Goal: Information Seeking & Learning: Check status

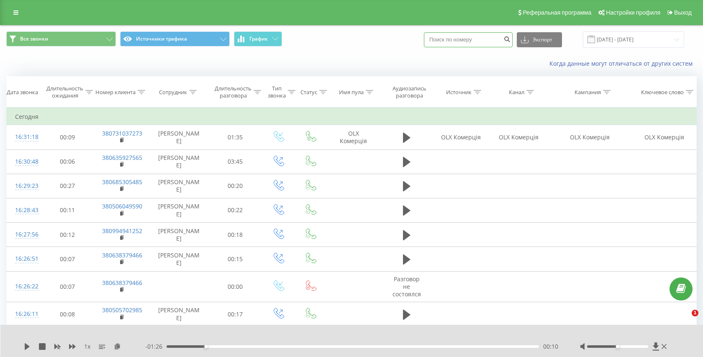
click at [460, 44] on input at bounding box center [468, 39] width 89 height 15
paste input "380685439073"
type input "380685439073"
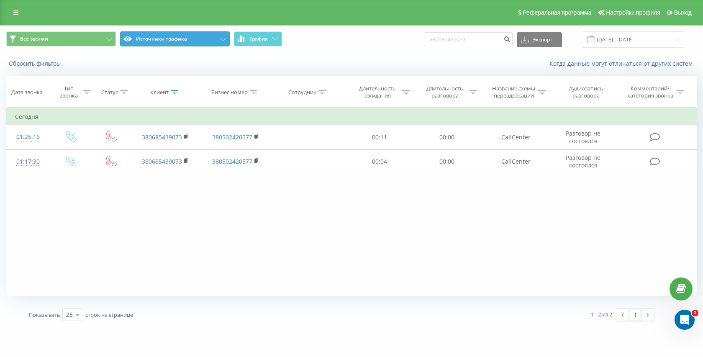
click at [187, 34] on button "Источники трафика" at bounding box center [175, 38] width 110 height 15
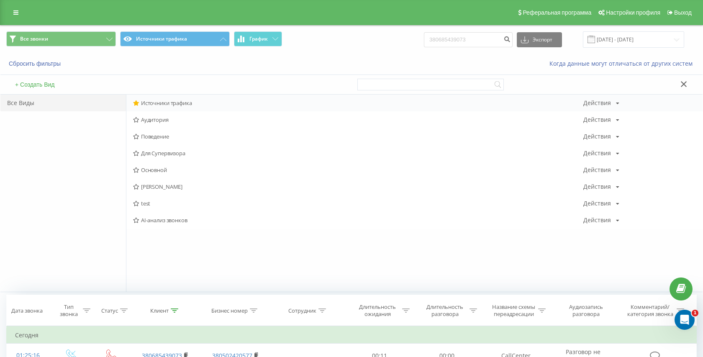
click at [163, 100] on span "Источники трафика" at bounding box center [358, 103] width 450 height 6
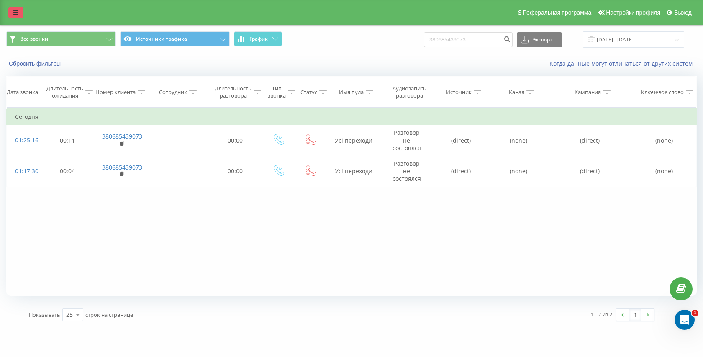
click at [10, 8] on link at bounding box center [15, 13] width 15 height 12
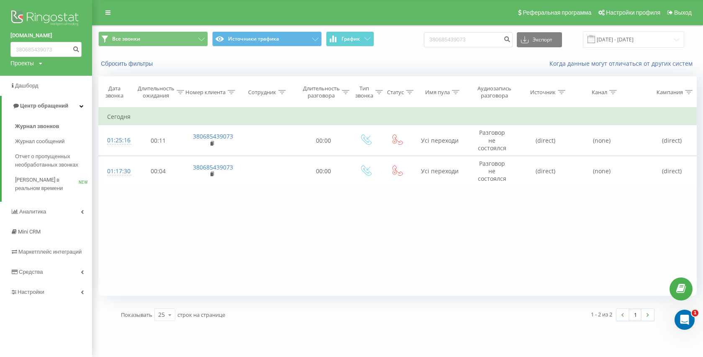
click at [472, 52] on div "Все звонки Источники трафика График 380685439073 Экспорт .csv .xls .xlsx 22.05.…" at bounding box center [397, 40] width 610 height 28
click at [476, 45] on input "380685439073" at bounding box center [468, 39] width 89 height 15
paste input "380735742165"
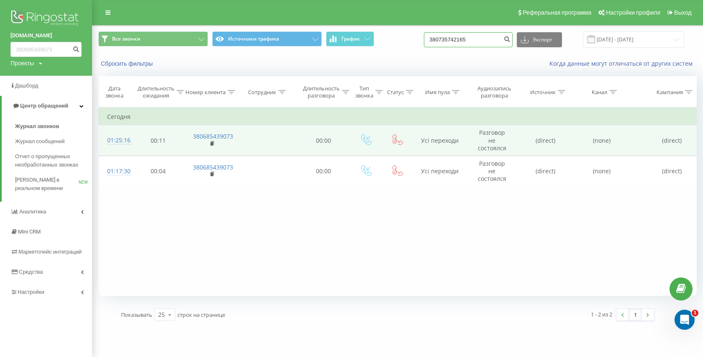
type input "380735742165"
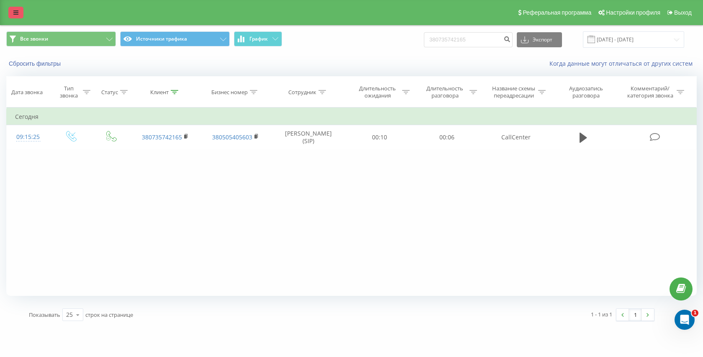
click at [12, 14] on link at bounding box center [15, 13] width 15 height 12
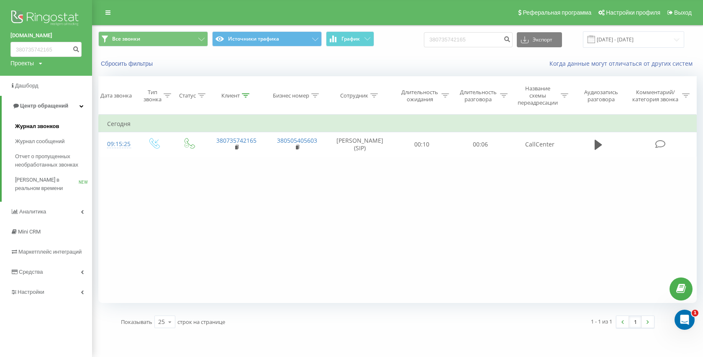
click at [27, 125] on span "Журнал звонков" at bounding box center [37, 126] width 44 height 8
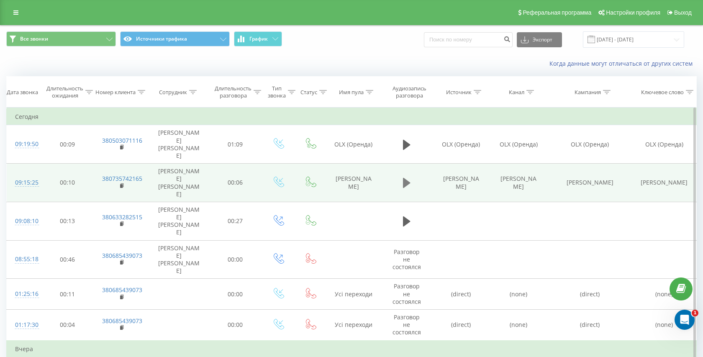
click at [409, 177] on icon at bounding box center [407, 183] width 8 height 12
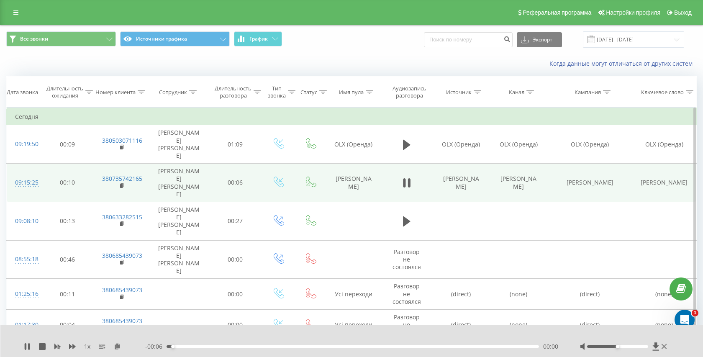
click at [409, 178] on icon at bounding box center [409, 182] width 3 height 9
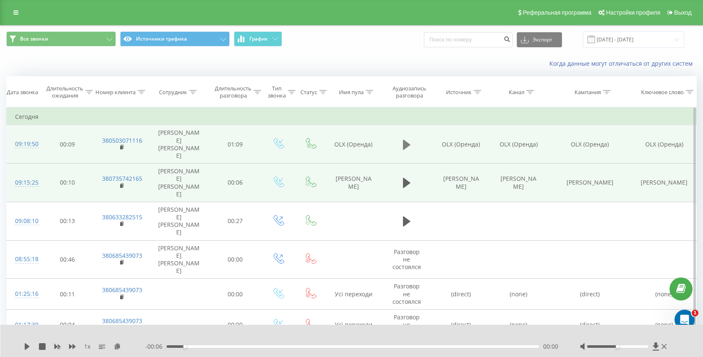
click at [408, 141] on icon at bounding box center [407, 145] width 8 height 12
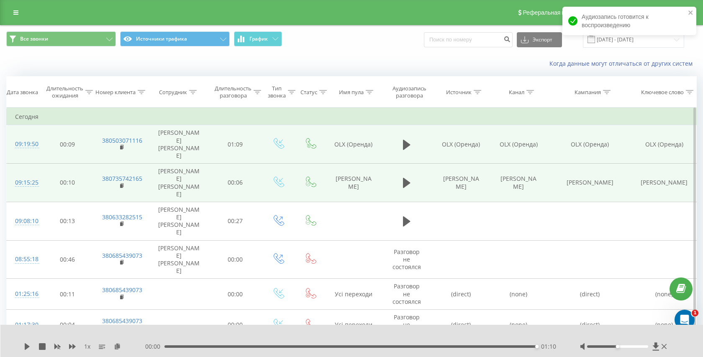
click at [182, 346] on div "01:10" at bounding box center [350, 346] width 372 height 3
click at [408, 177] on icon at bounding box center [407, 183] width 8 height 12
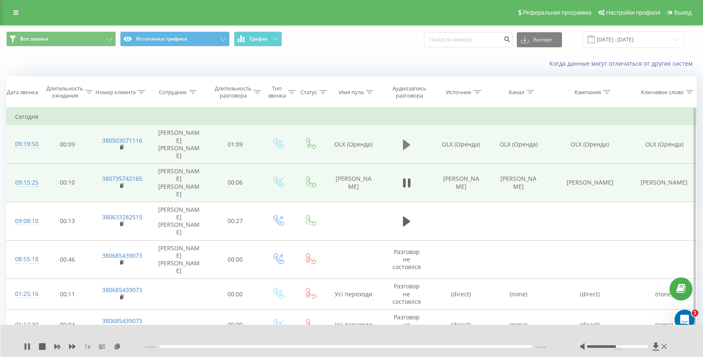
click at [408, 139] on icon at bounding box center [407, 145] width 8 height 12
click at [230, 345] on div "- 01:03 00:06 00:06" at bounding box center [352, 346] width 414 height 8
click at [246, 344] on div "- 01:02 00:07 00:07" at bounding box center [352, 346] width 414 height 8
click at [252, 347] on div "00:07" at bounding box center [352, 346] width 372 height 3
click at [273, 346] on div "00:17" at bounding box center [352, 346] width 372 height 3
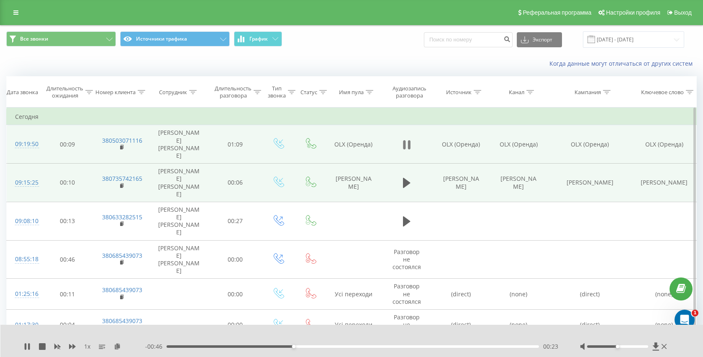
click at [408, 140] on icon at bounding box center [409, 144] width 3 height 9
click at [121, 146] on rect at bounding box center [121, 148] width 3 height 4
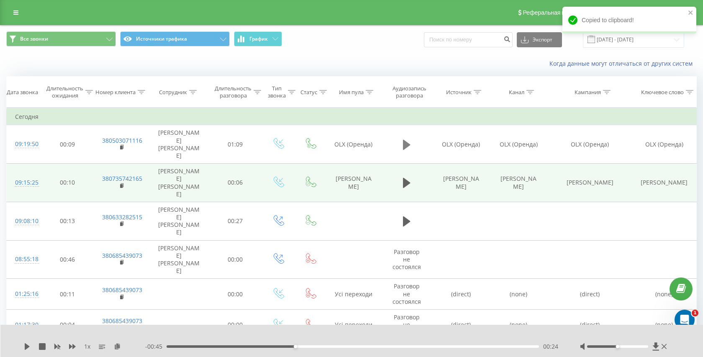
click at [404, 140] on icon at bounding box center [407, 145] width 8 height 10
click at [291, 346] on div "00:25" at bounding box center [352, 346] width 372 height 3
click at [407, 139] on icon at bounding box center [407, 145] width 8 height 12
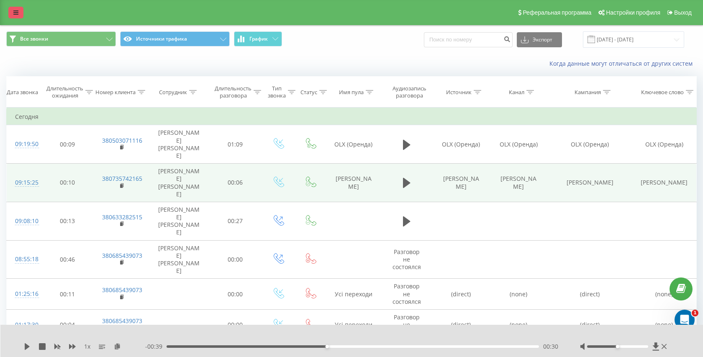
click at [15, 7] on link at bounding box center [15, 13] width 15 height 12
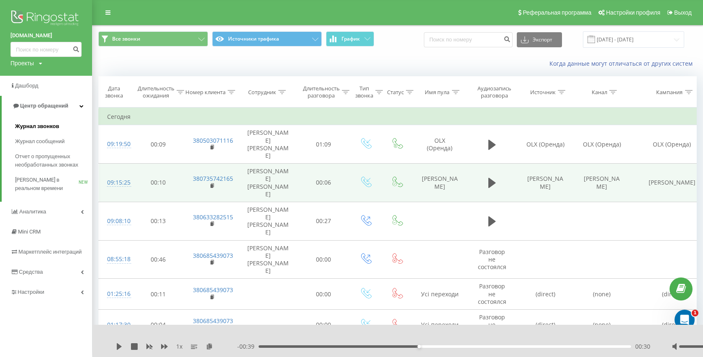
click at [23, 120] on link "Журнал звонков" at bounding box center [53, 126] width 77 height 15
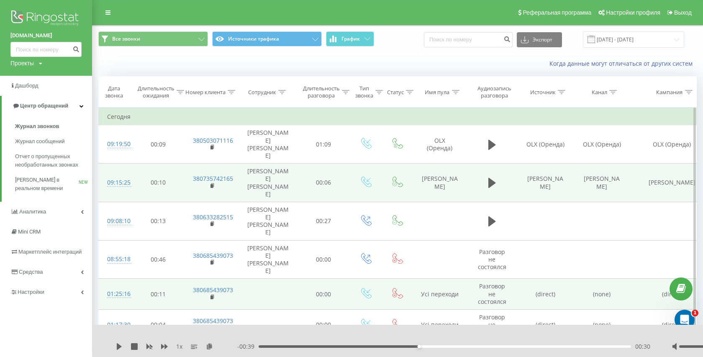
click at [338, 278] on td "00:00" at bounding box center [323, 293] width 52 height 31
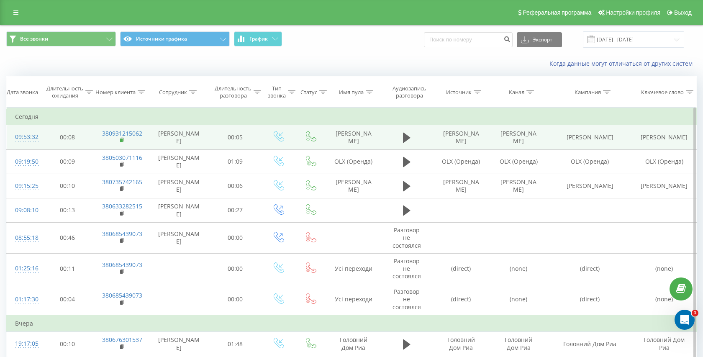
click at [121, 141] on rect at bounding box center [121, 140] width 3 height 4
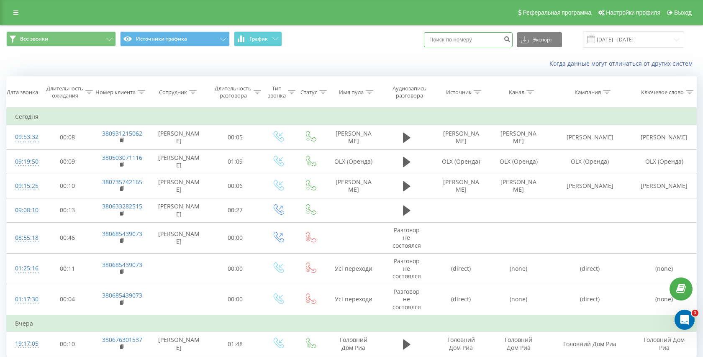
click at [483, 42] on input at bounding box center [468, 39] width 89 height 15
paste input "380506904768"
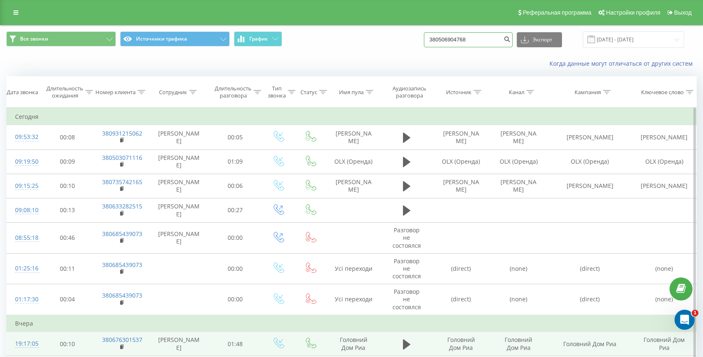
type input "380506904768"
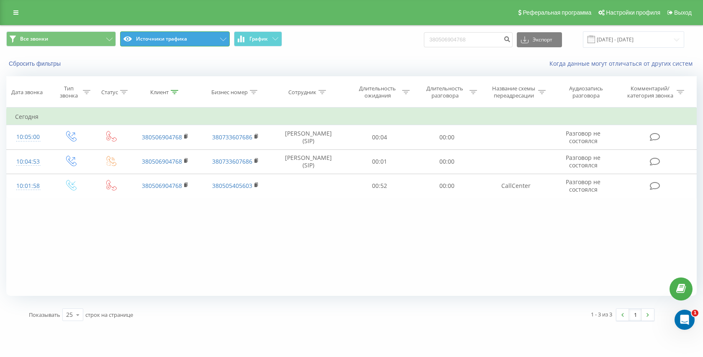
click at [173, 38] on button "Источники трафика" at bounding box center [175, 38] width 110 height 15
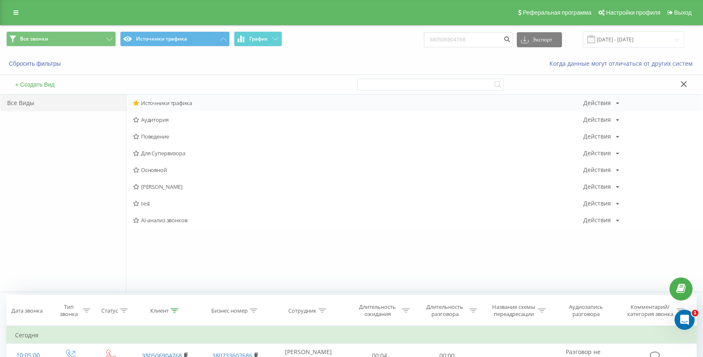
click at [163, 107] on div "Источники трафика Действия Редактировать Копировать Удалить По умолчанию Подели…" at bounding box center [414, 103] width 576 height 17
click at [165, 105] on span "Источники трафика" at bounding box center [358, 103] width 450 height 6
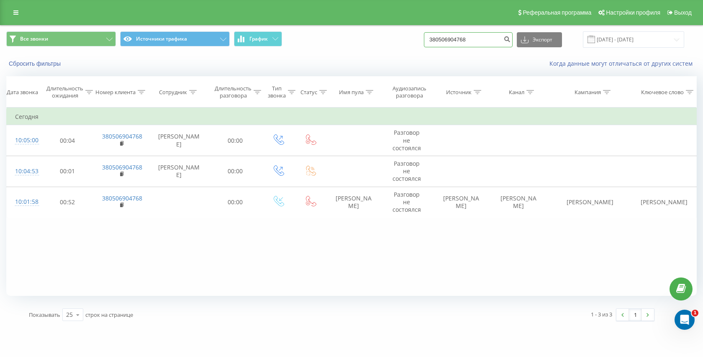
click at [479, 43] on input "380506904768" at bounding box center [468, 39] width 89 height 15
paste input "380677803751"
type input "380677803751"
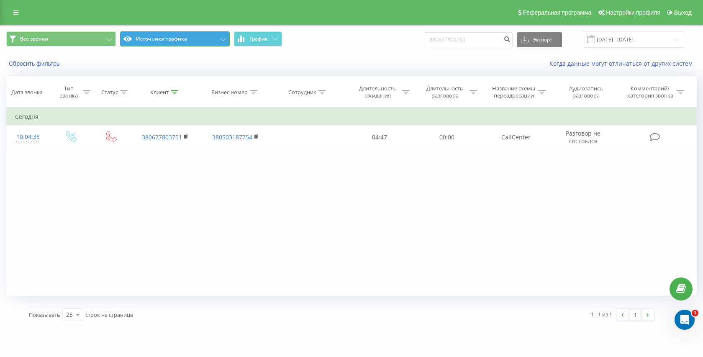
click at [169, 41] on button "Источники трафика" at bounding box center [175, 38] width 110 height 15
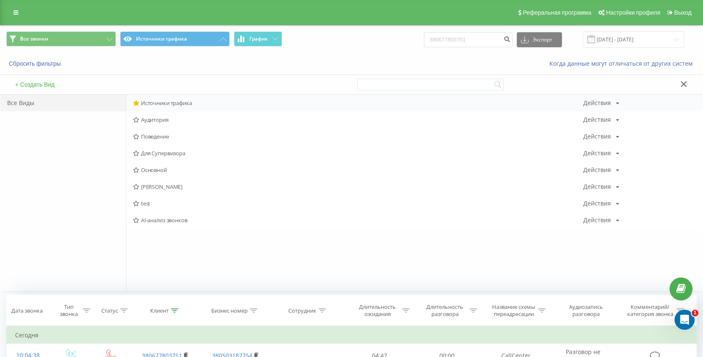
click at [172, 105] on span "Источники трафика" at bounding box center [358, 103] width 450 height 6
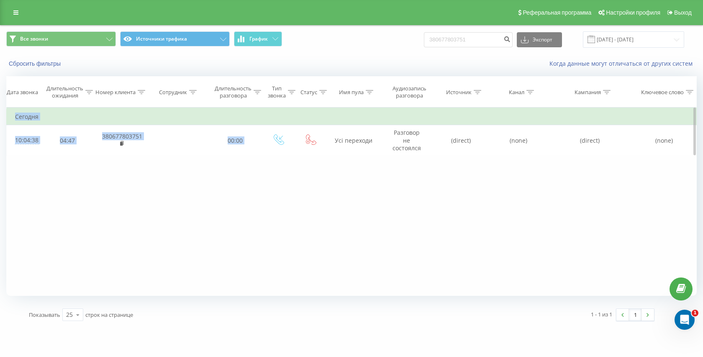
drag, startPoint x: 330, startPoint y: 137, endPoint x: 383, endPoint y: 161, distance: 58.0
click at [383, 161] on div "Фильтровать по условию Равно Отмена OK Фильтровать по условию Содержит Отмена O…" at bounding box center [351, 201] width 690 height 188
click at [322, 176] on div "Фильтровать по условию Равно Отмена OK Фильтровать по условию Содержит Отмена O…" at bounding box center [351, 201] width 690 height 188
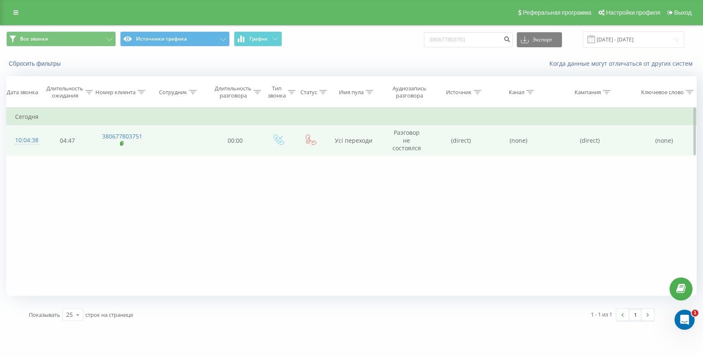
click at [123, 146] on icon at bounding box center [122, 144] width 5 height 6
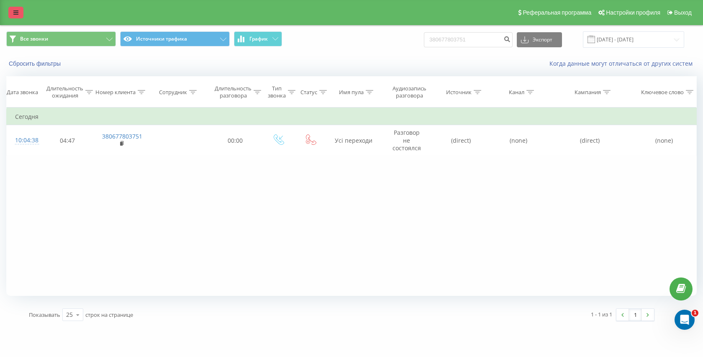
click at [14, 13] on icon at bounding box center [15, 13] width 5 height 6
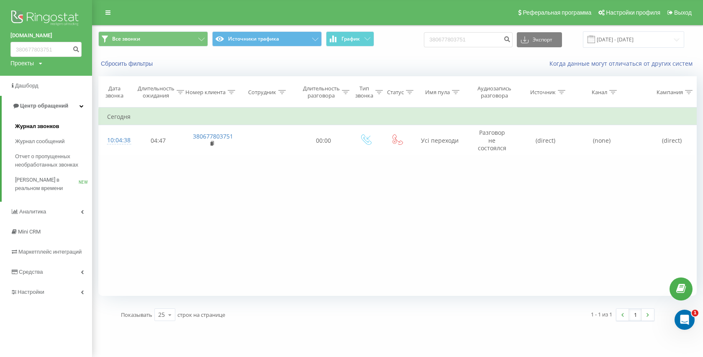
click at [38, 125] on span "Журнал звонков" at bounding box center [37, 126] width 44 height 8
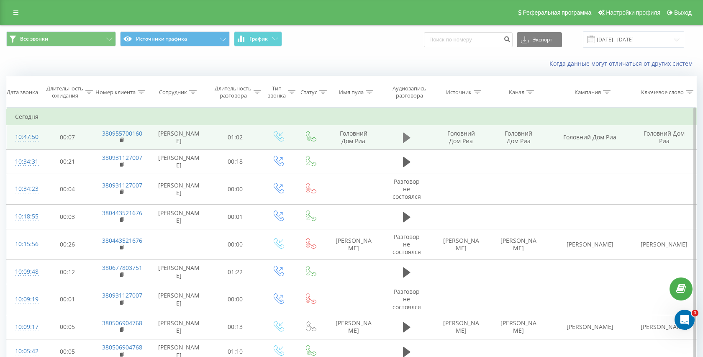
click at [404, 139] on icon at bounding box center [407, 138] width 8 height 10
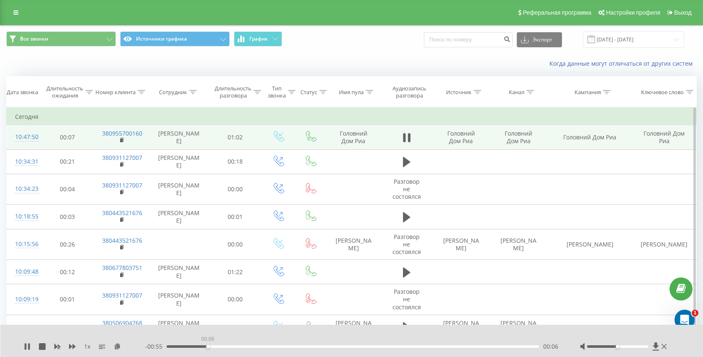
click at [207, 346] on div "00:06" at bounding box center [352, 346] width 372 height 3
click at [305, 346] on div "00:23" at bounding box center [352, 346] width 372 height 3
click at [317, 345] on div "00:23" at bounding box center [352, 346] width 372 height 3
click at [341, 348] on div "- 00:37 00:25 00:25" at bounding box center [352, 346] width 414 height 8
click at [341, 347] on div "- 00:36 00:26 00:26" at bounding box center [352, 346] width 414 height 8
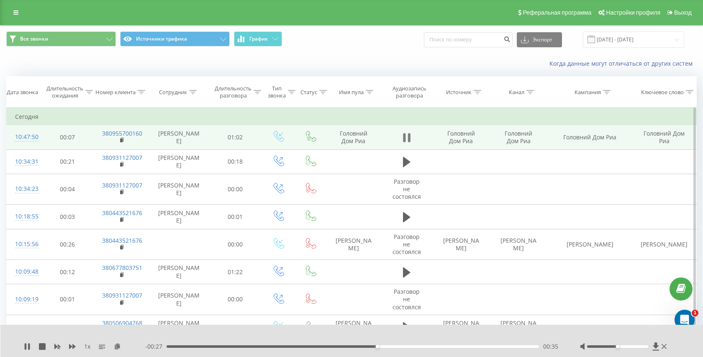
click at [404, 141] on icon at bounding box center [404, 137] width 3 height 9
click at [123, 144] on span at bounding box center [122, 141] width 5 height 8
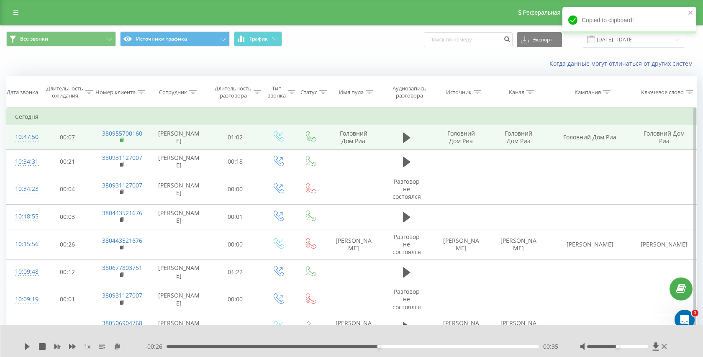
click at [121, 142] on rect at bounding box center [121, 140] width 3 height 4
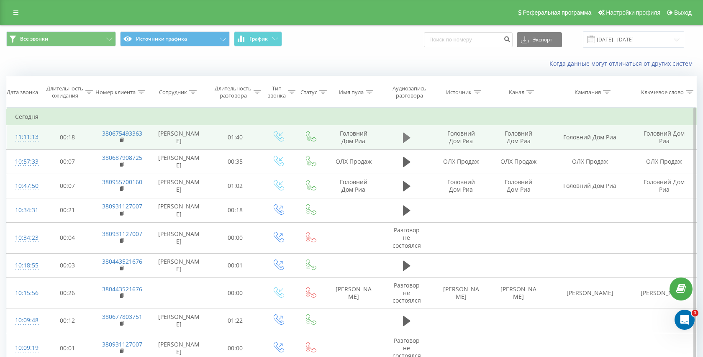
click at [405, 135] on icon at bounding box center [407, 138] width 8 height 10
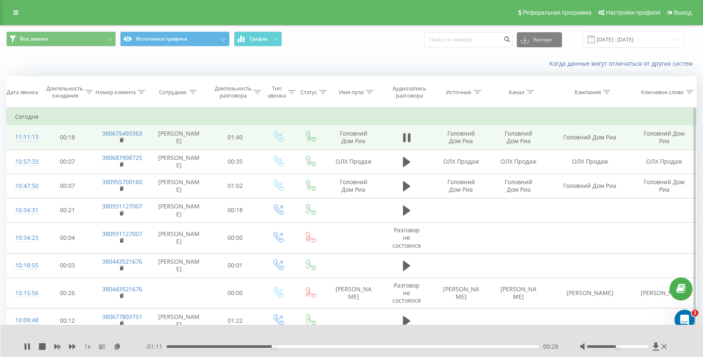
click at [209, 348] on div "- 01:11 00:28 00:28" at bounding box center [352, 346] width 414 height 8
click at [212, 346] on div "00:30" at bounding box center [352, 346] width 372 height 3
click at [121, 141] on rect at bounding box center [121, 140] width 3 height 4
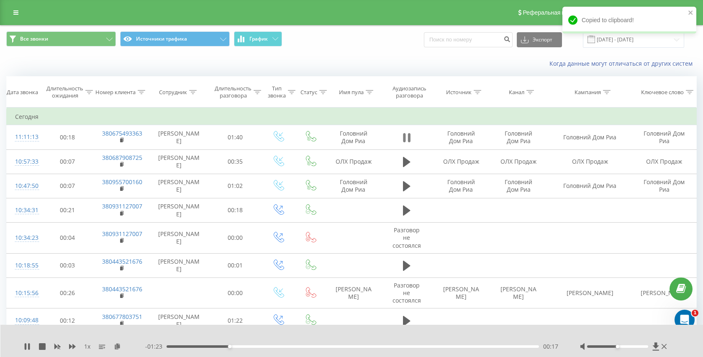
click at [408, 136] on icon at bounding box center [409, 137] width 3 height 9
click at [406, 134] on icon at bounding box center [407, 138] width 8 height 12
click at [223, 347] on div "00:00" at bounding box center [352, 346] width 372 height 3
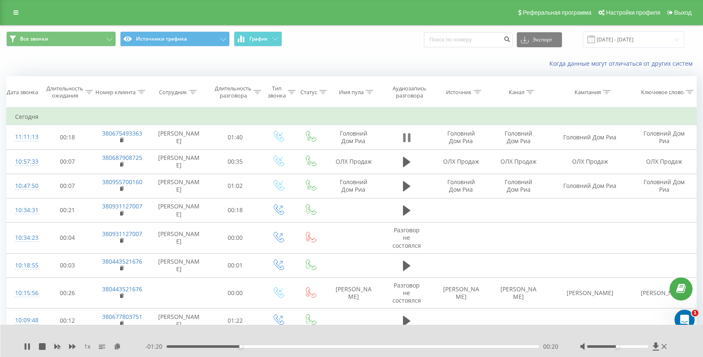
click at [405, 138] on icon at bounding box center [404, 137] width 3 height 9
